Goal: Transaction & Acquisition: Purchase product/service

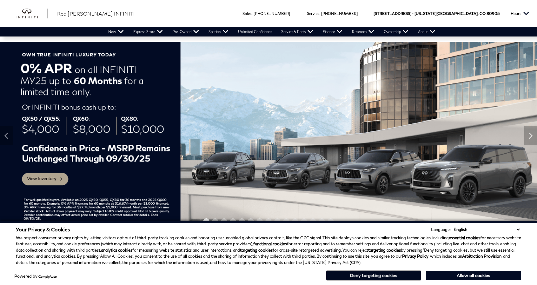
click at [373, 278] on button "Deny targeting cookies" at bounding box center [373, 275] width 95 height 10
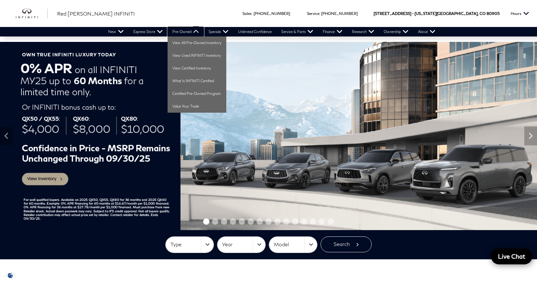
click at [192, 28] on link "Pre-Owned" at bounding box center [186, 32] width 36 height 10
click at [189, 40] on link "View All Pre-Owned Inventory" at bounding box center [197, 43] width 59 height 13
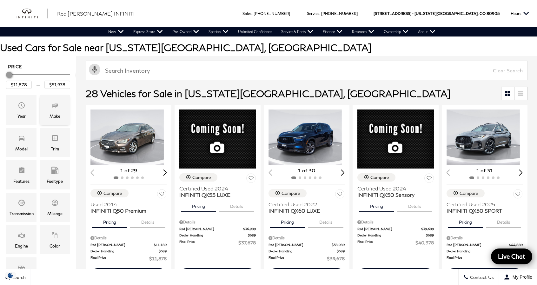
click at [60, 115] on div "Make" at bounding box center [55, 116] width 11 height 7
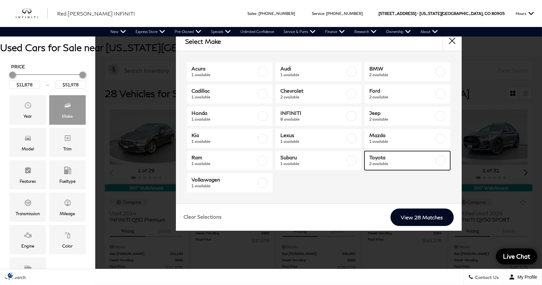
click at [390, 162] on span "2 available" at bounding box center [401, 164] width 65 height 6
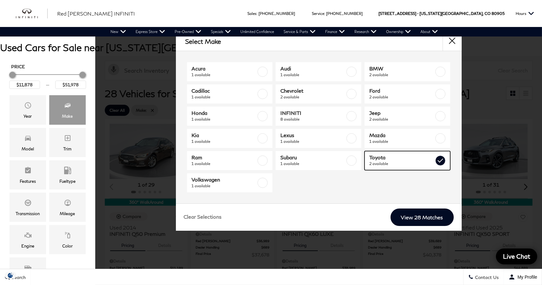
type input "$32,057"
type input "$38,878"
checkbox input "true"
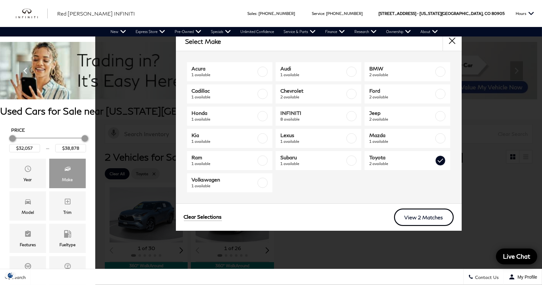
click at [424, 214] on link "View 2 Matches" at bounding box center [424, 217] width 60 height 17
